Goal: Navigation & Orientation: Find specific page/section

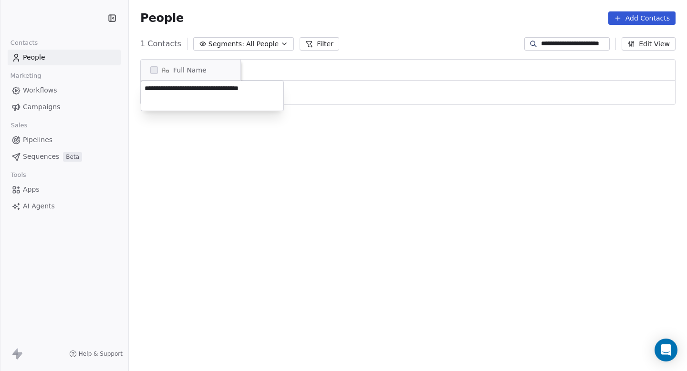
scroll to position [327, 558]
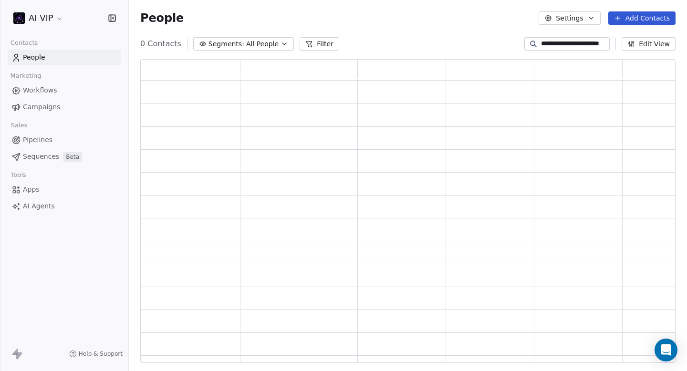
scroll to position [304, 535]
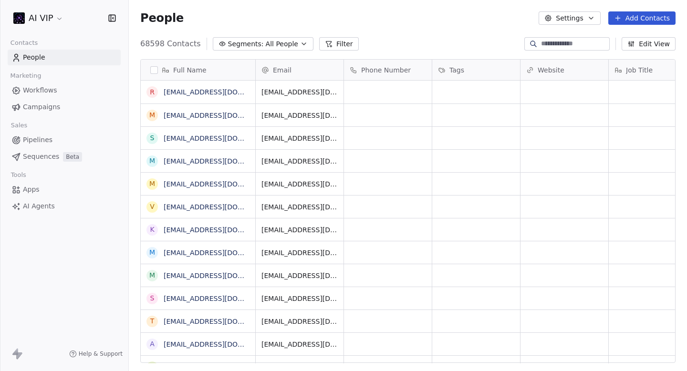
scroll to position [327, 558]
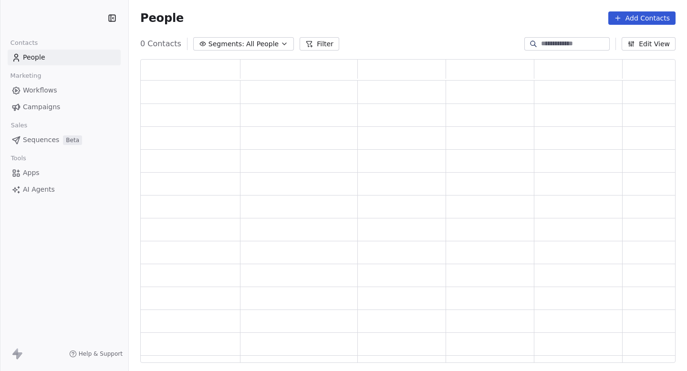
scroll to position [304, 535]
